Goal: Information Seeking & Learning: Learn about a topic

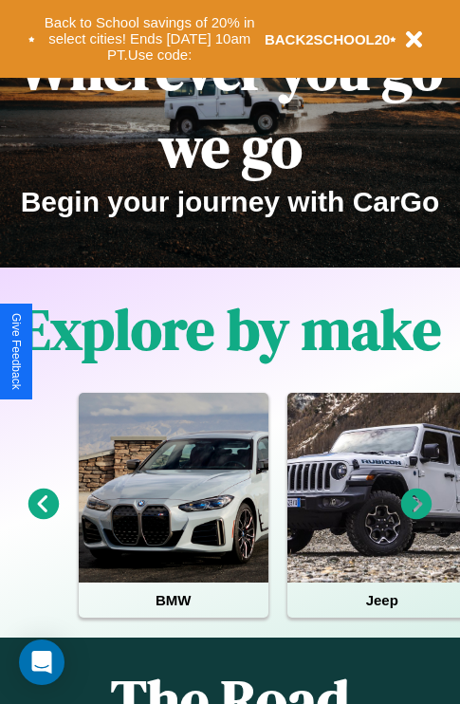
scroll to position [292, 0]
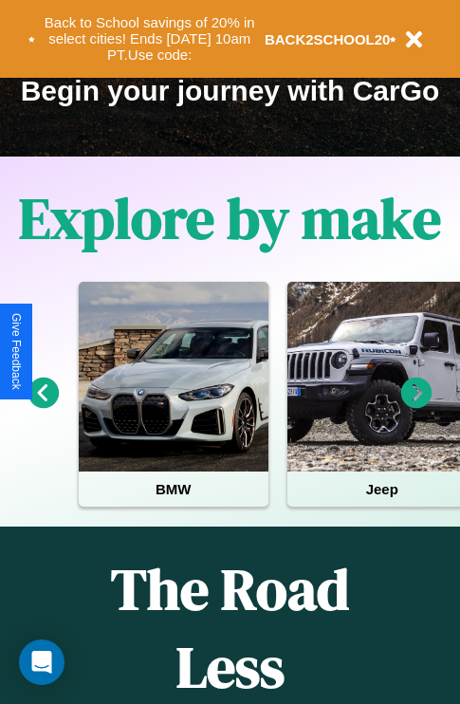
click at [416, 406] on icon at bounding box center [416, 392] width 31 height 31
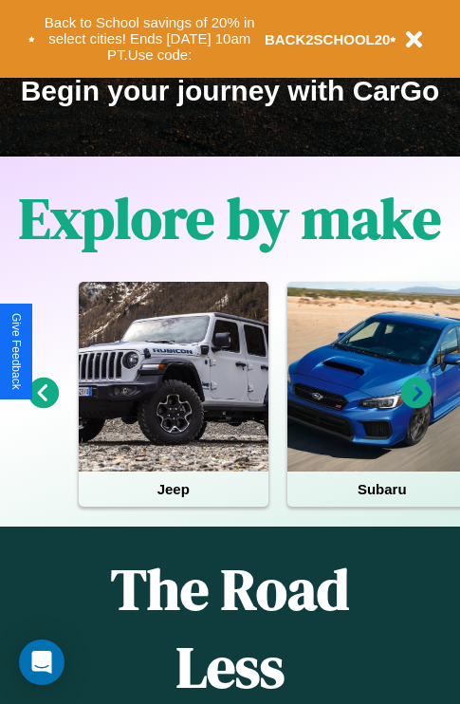
click at [43, 406] on icon at bounding box center [43, 392] width 31 height 31
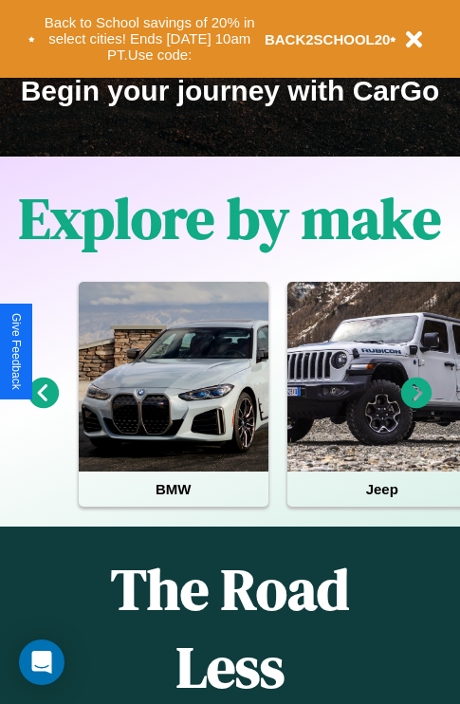
click at [43, 406] on icon at bounding box center [43, 392] width 31 height 31
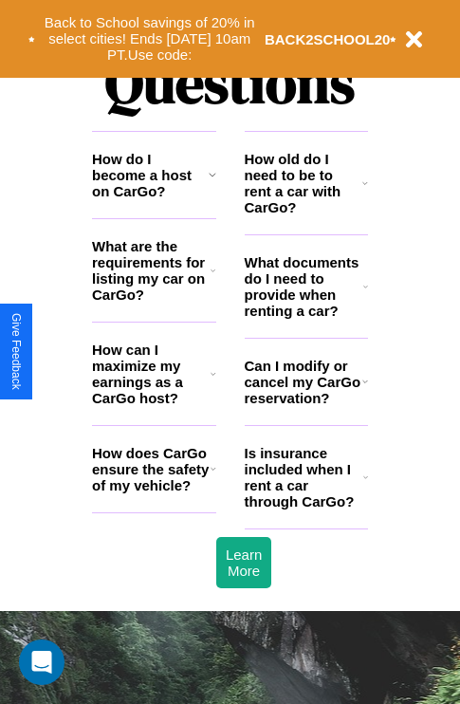
scroll to position [2297, 0]
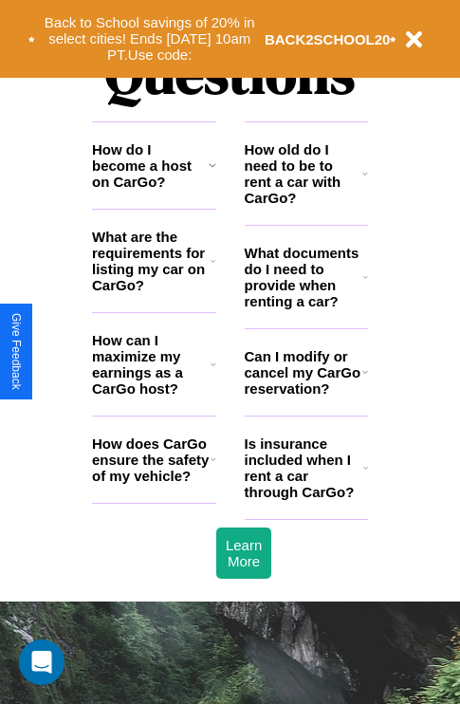
click at [305, 498] on h3 "Is insurance included when I rent a car through CarGo?" at bounding box center [304, 467] width 119 height 64
click at [212, 372] on icon at bounding box center [213, 364] width 6 height 15
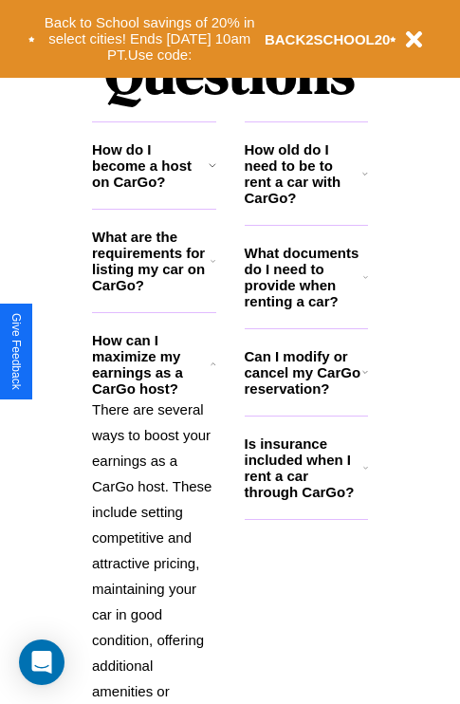
click at [154, 291] on h3 "What are the requirements for listing my car on CarGo?" at bounding box center [151, 261] width 119 height 64
click at [154, 190] on h3 "How do I become a host on CarGo?" at bounding box center [150, 165] width 117 height 48
click at [154, 291] on h3 "What are the requirements for listing my car on CarGo?" at bounding box center [151, 261] width 119 height 64
